Goal: Navigation & Orientation: Find specific page/section

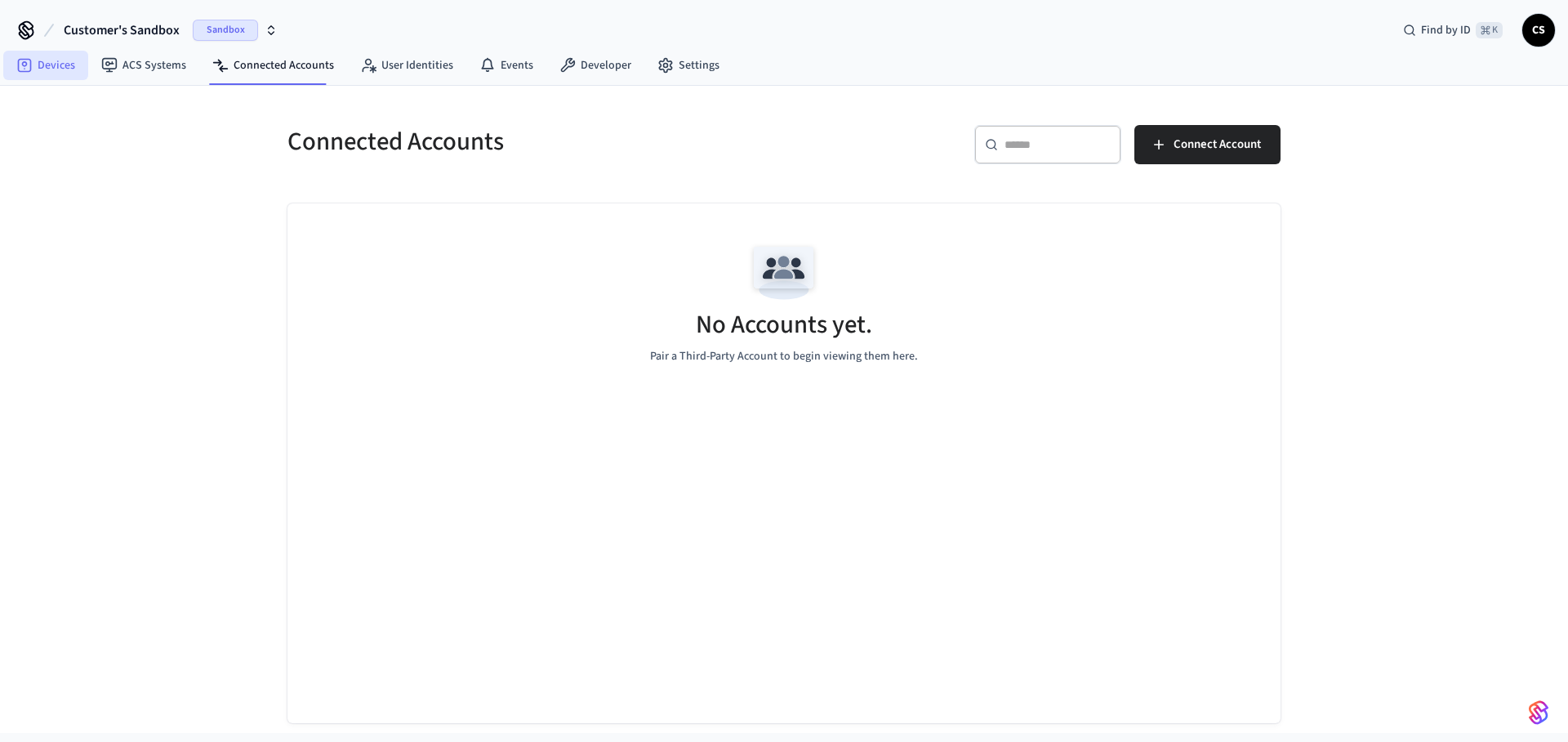
click at [45, 56] on link "Devices" at bounding box center [45, 66] width 85 height 30
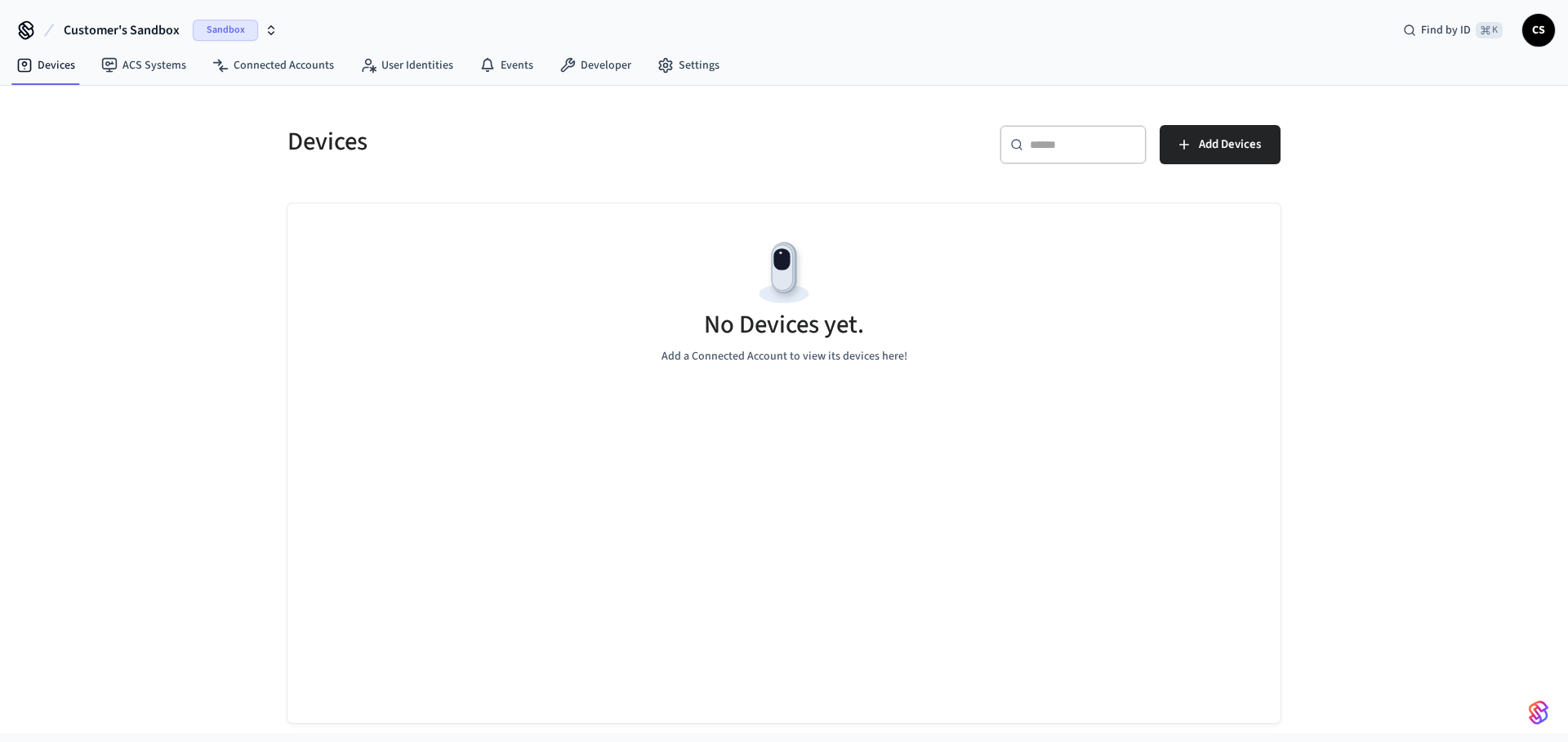
click at [248, 24] on span "Sandbox" at bounding box center [225, 30] width 66 height 21
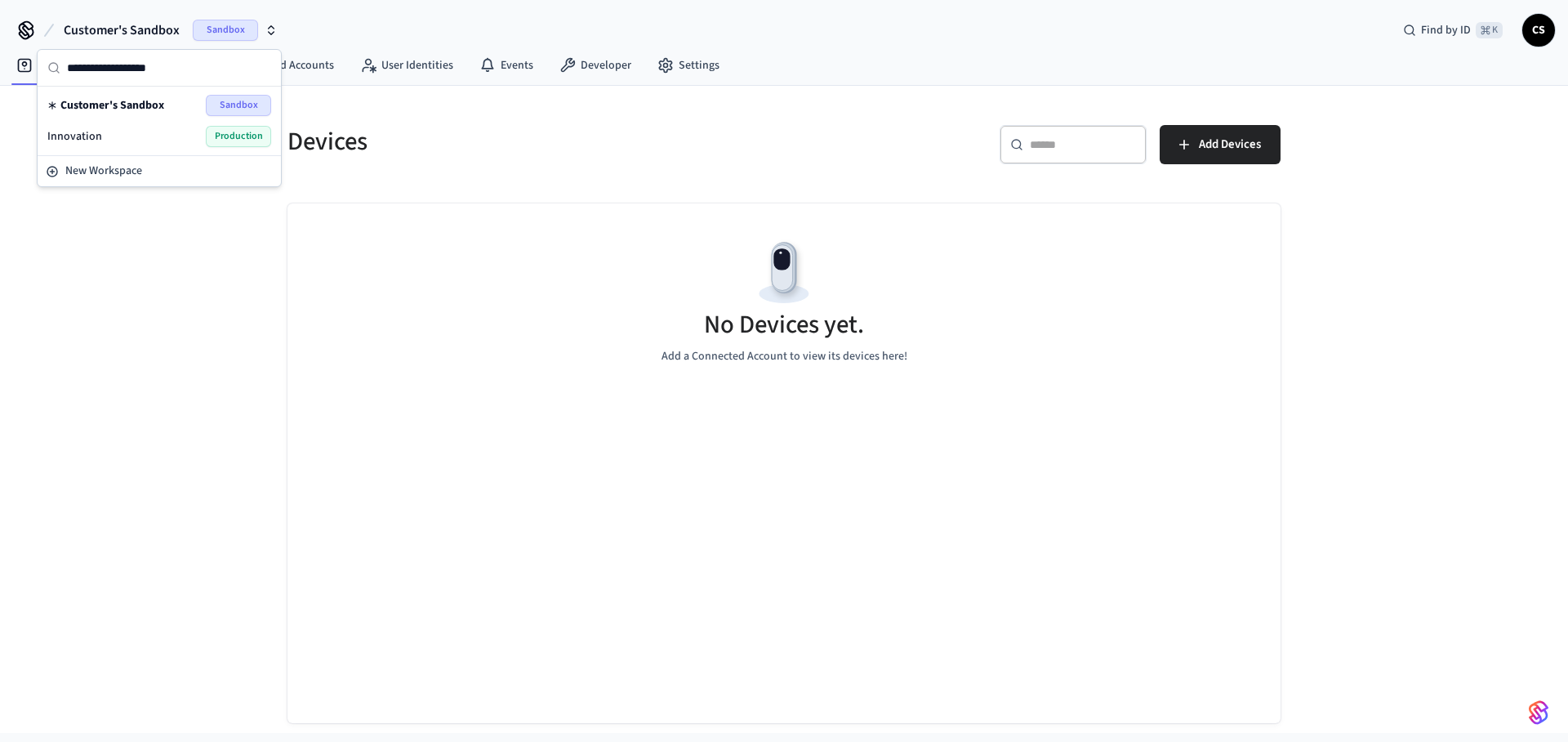
click at [122, 139] on div "Innovation Production" at bounding box center [159, 136] width 224 height 21
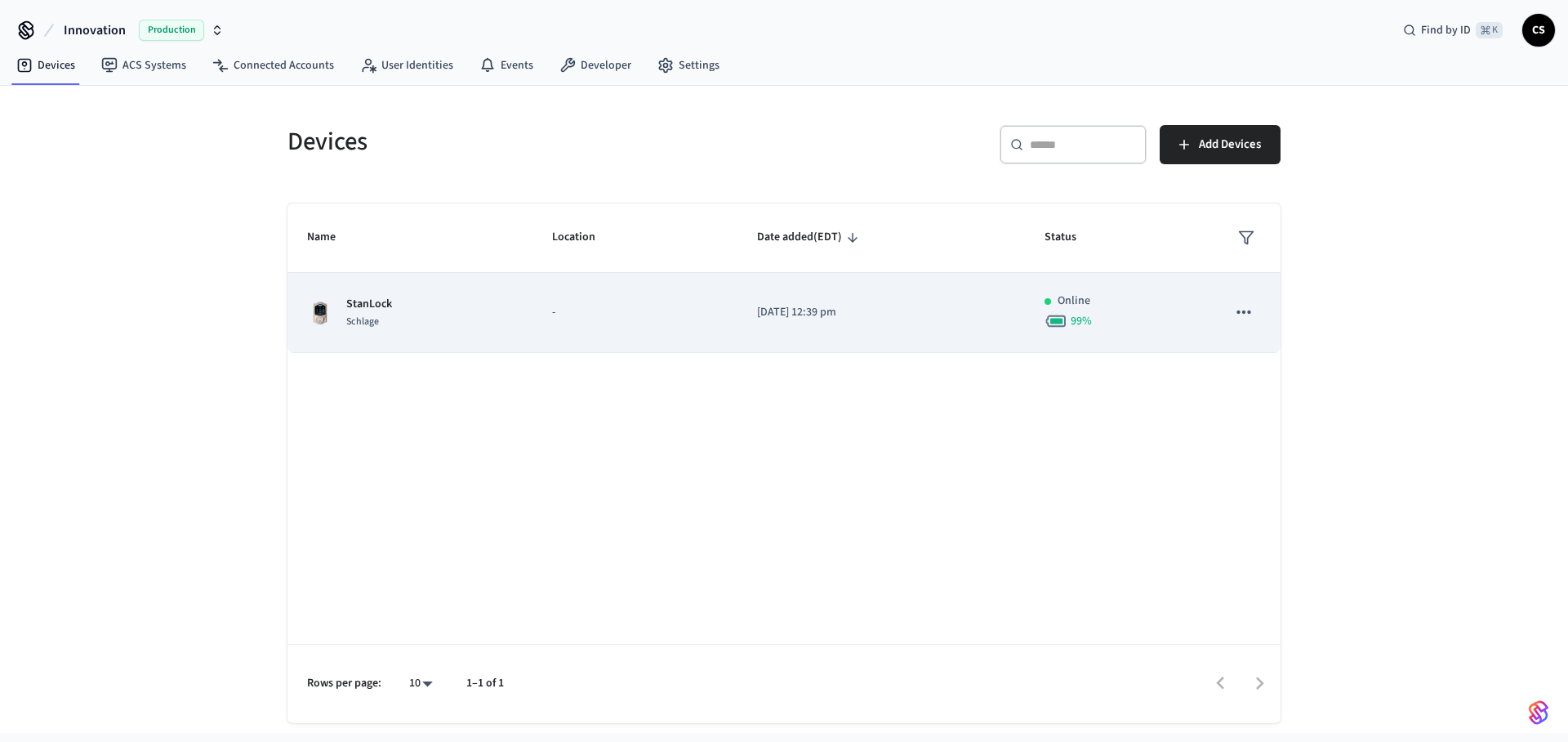
click at [397, 318] on div "StanLock Schlage" at bounding box center [409, 312] width 206 height 34
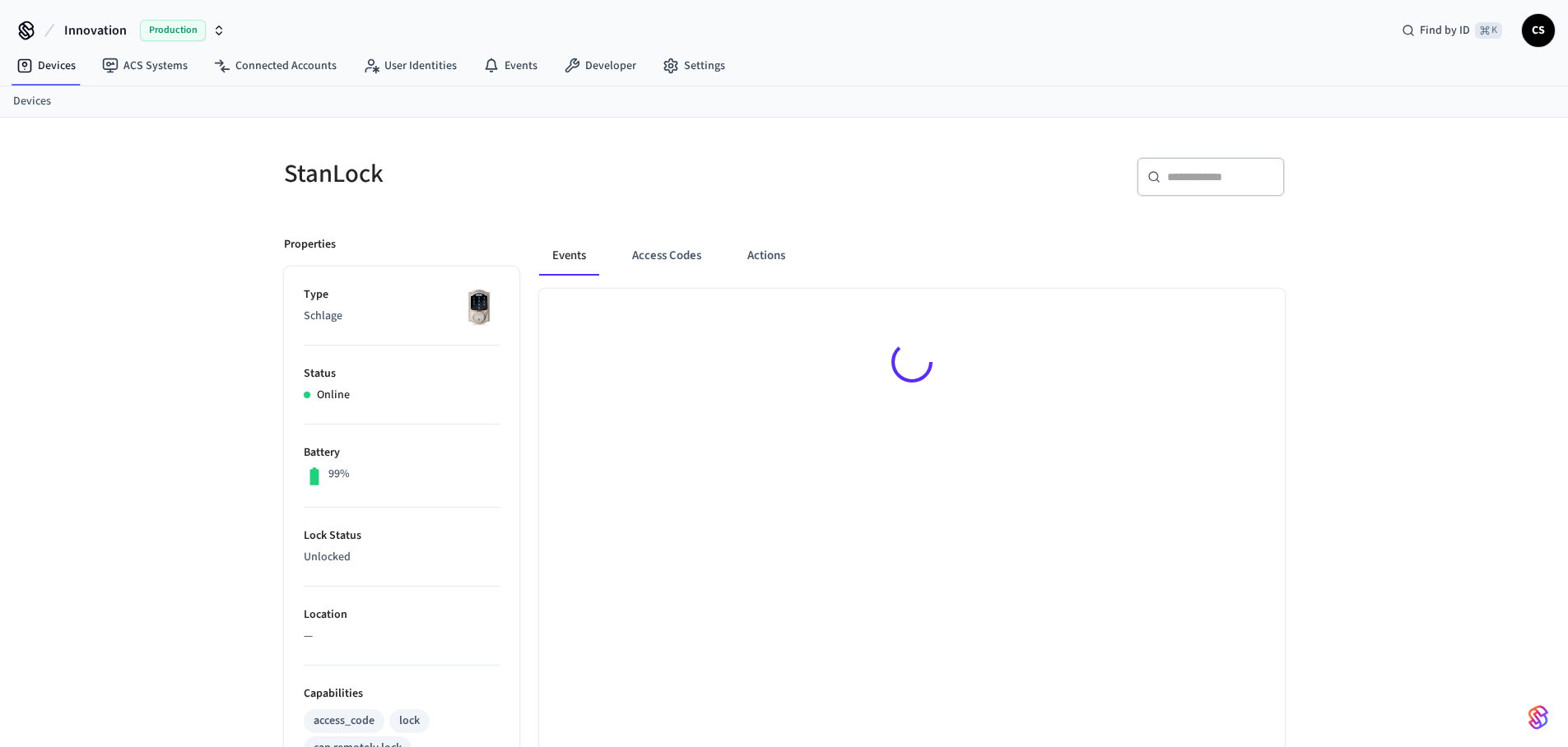
click at [400, 318] on p "Schlage" at bounding box center [402, 316] width 196 height 18
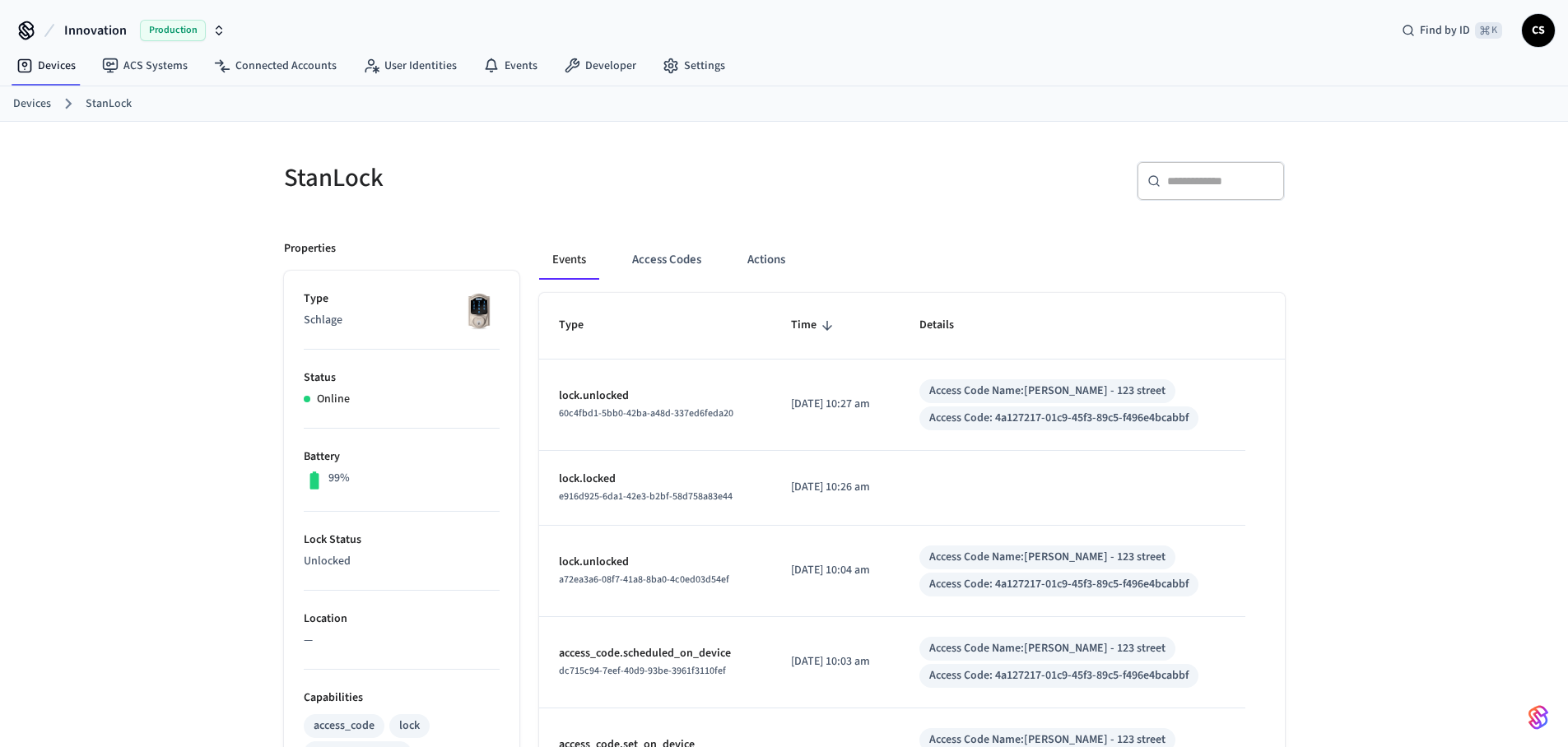
click at [368, 193] on h5 "StanLock" at bounding box center [529, 178] width 490 height 33
drag, startPoint x: 400, startPoint y: 188, endPoint x: 312, endPoint y: 183, distance: 88.1
click at [313, 181] on h5 "StanLock" at bounding box center [529, 178] width 490 height 33
click at [329, 195] on h5 "StanLock" at bounding box center [529, 178] width 490 height 33
click at [237, 63] on link "Connected Accounts" at bounding box center [275, 66] width 149 height 30
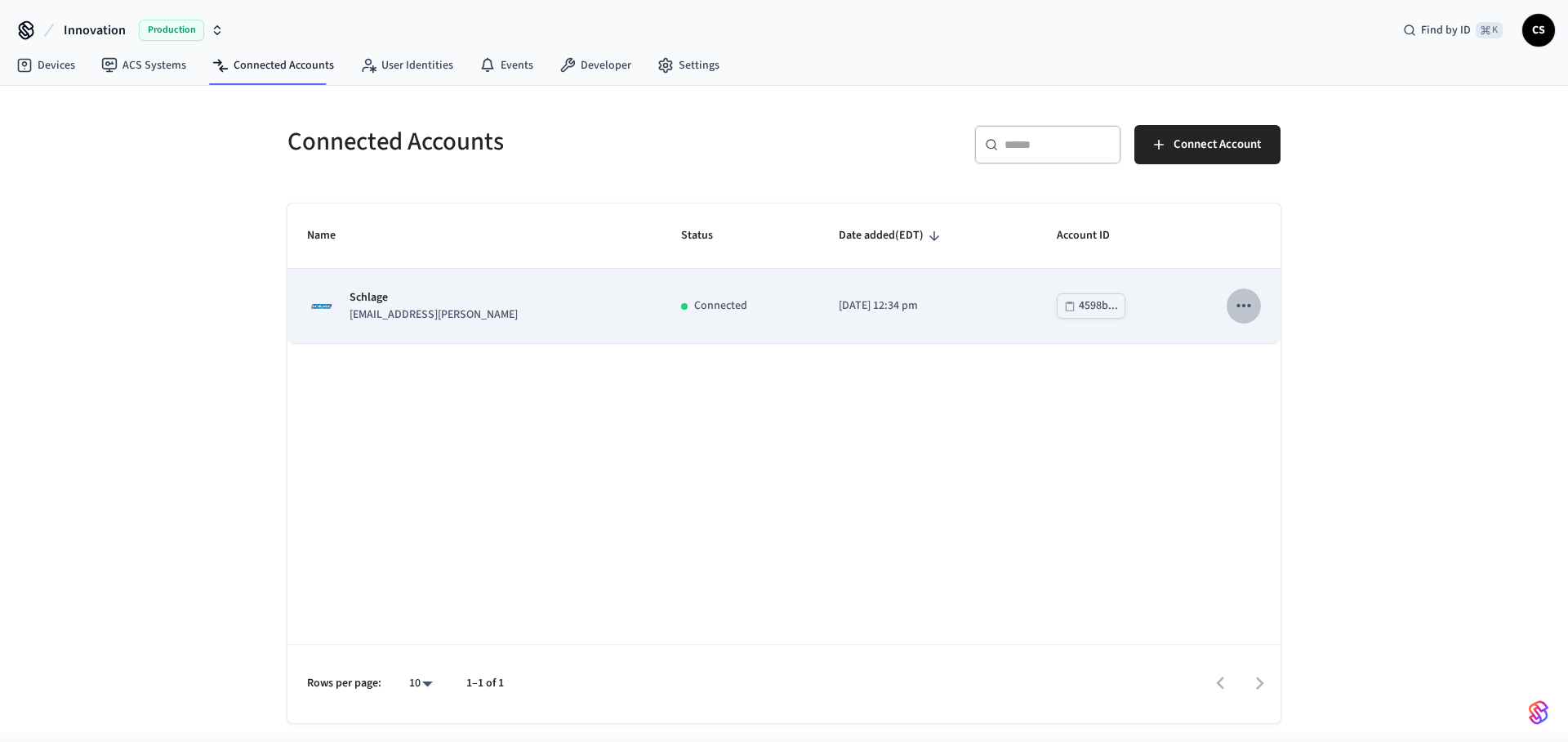
click at [1237, 310] on icon "sticky table" at bounding box center [1244, 305] width 21 height 21
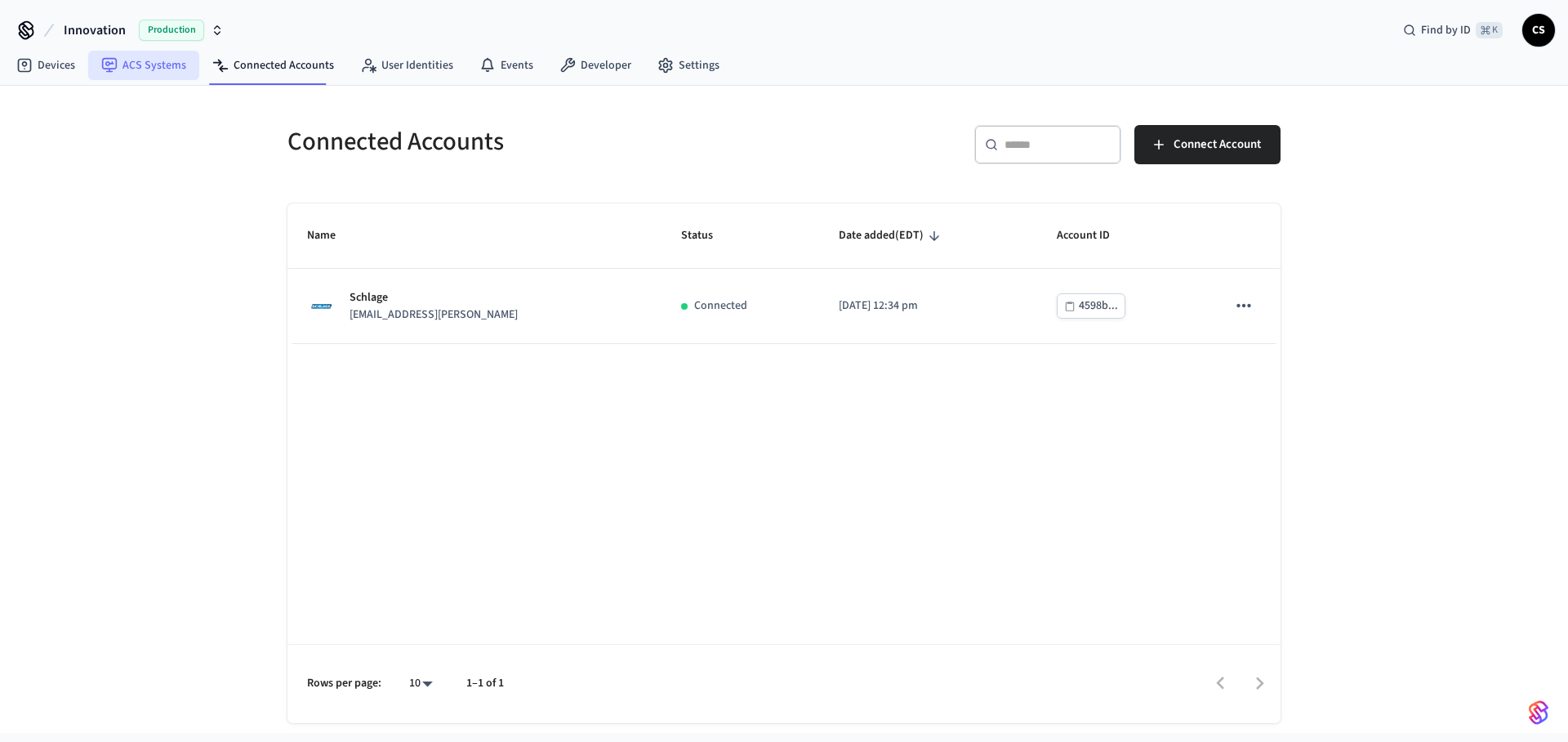
click at [168, 67] on link "ACS Systems" at bounding box center [143, 66] width 111 height 30
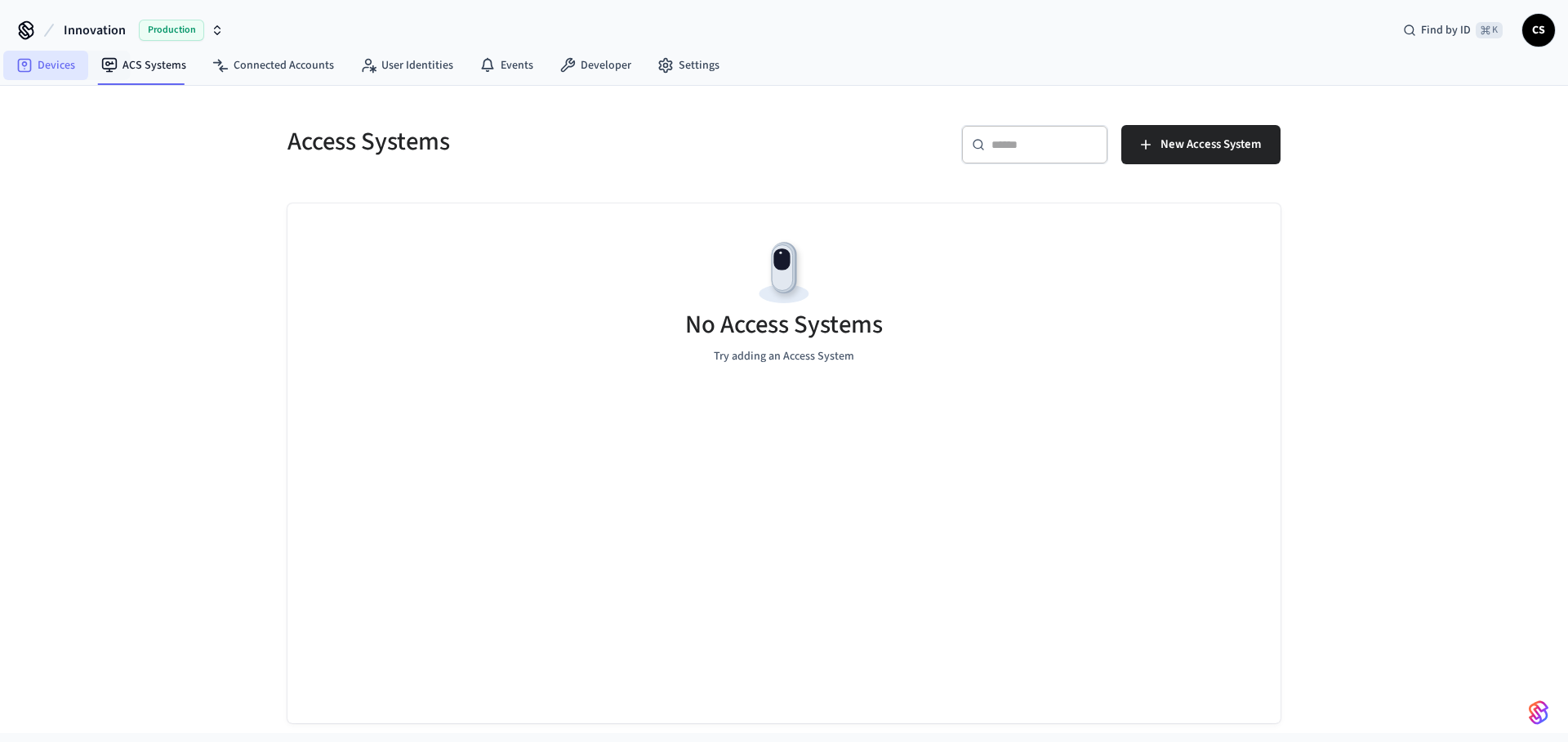
click at [85, 72] on link "Devices" at bounding box center [45, 66] width 85 height 30
